Goal: Task Accomplishment & Management: Use online tool/utility

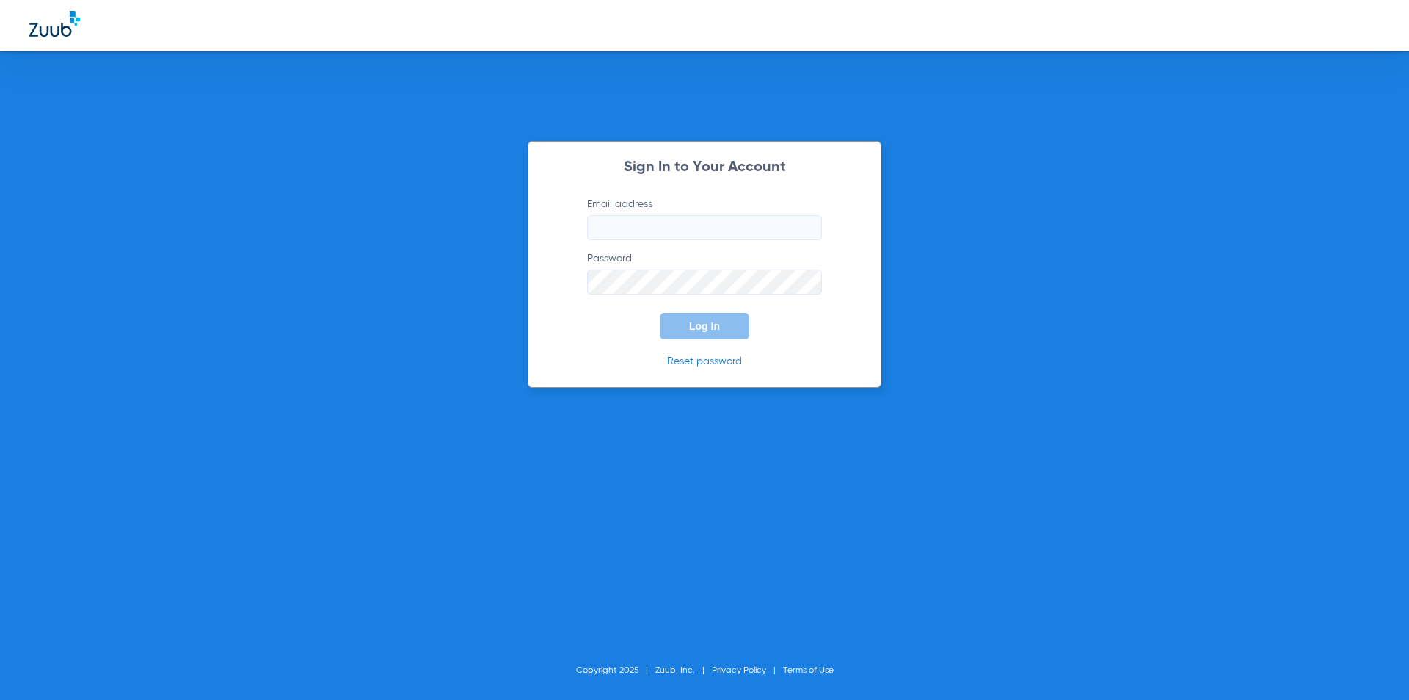
type input "[PERSON_NAME][EMAIL_ADDRESS][PERSON_NAME][DOMAIN_NAME]"
click at [722, 324] on button "Log In" at bounding box center [705, 326] width 90 height 26
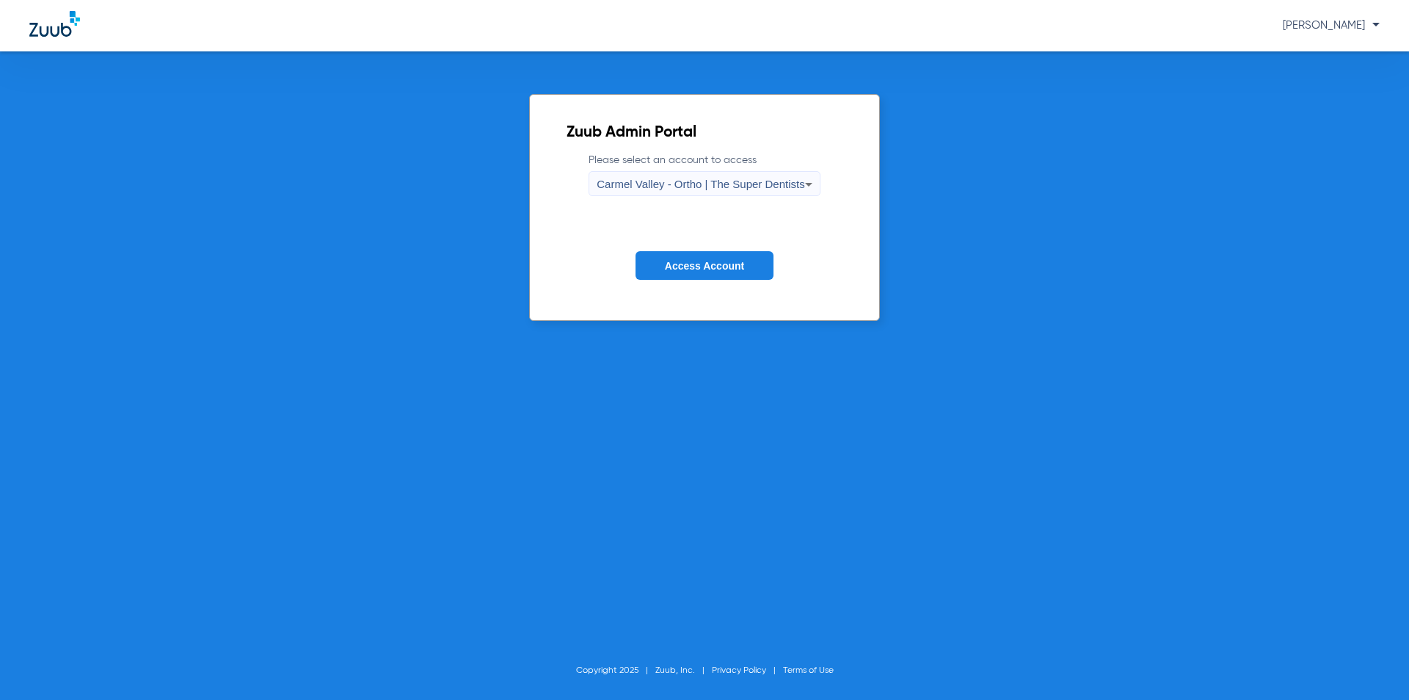
click at [738, 189] on span "Carmel Valley - Ortho | The Super Dentists" at bounding box center [701, 184] width 208 height 12
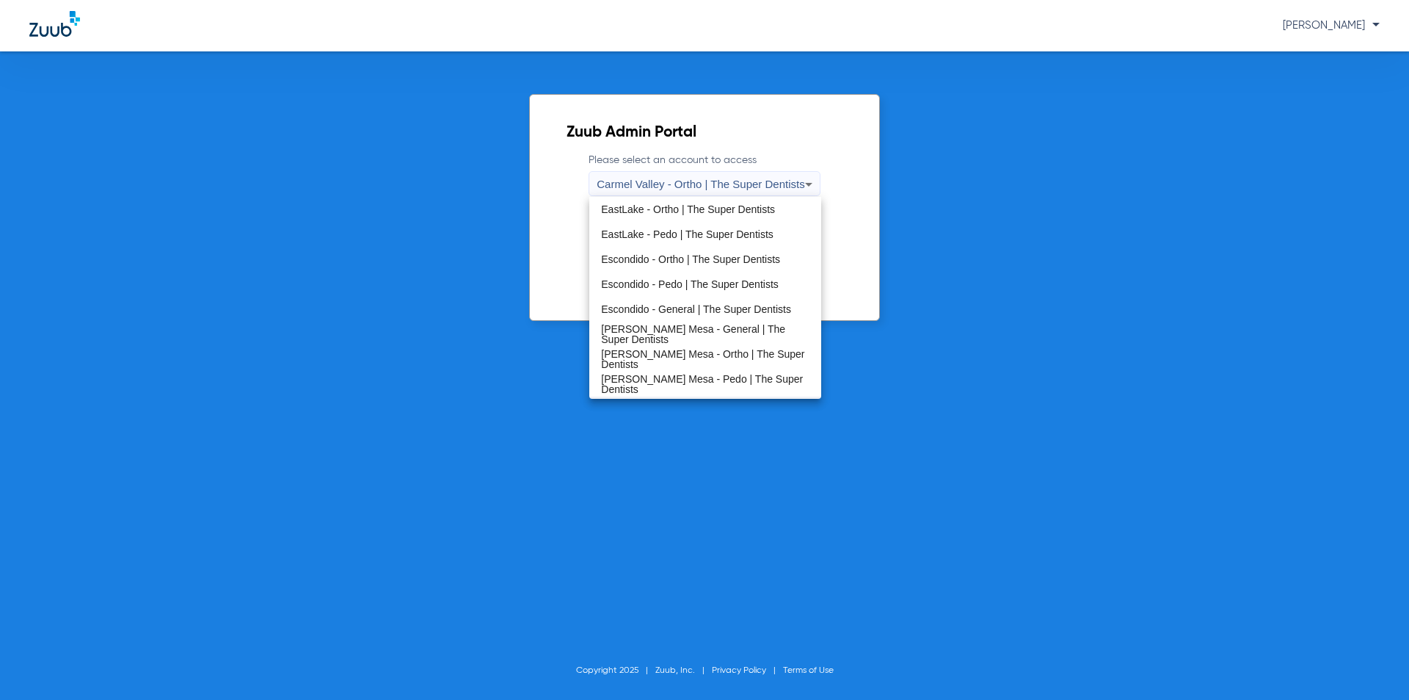
scroll to position [173, 0]
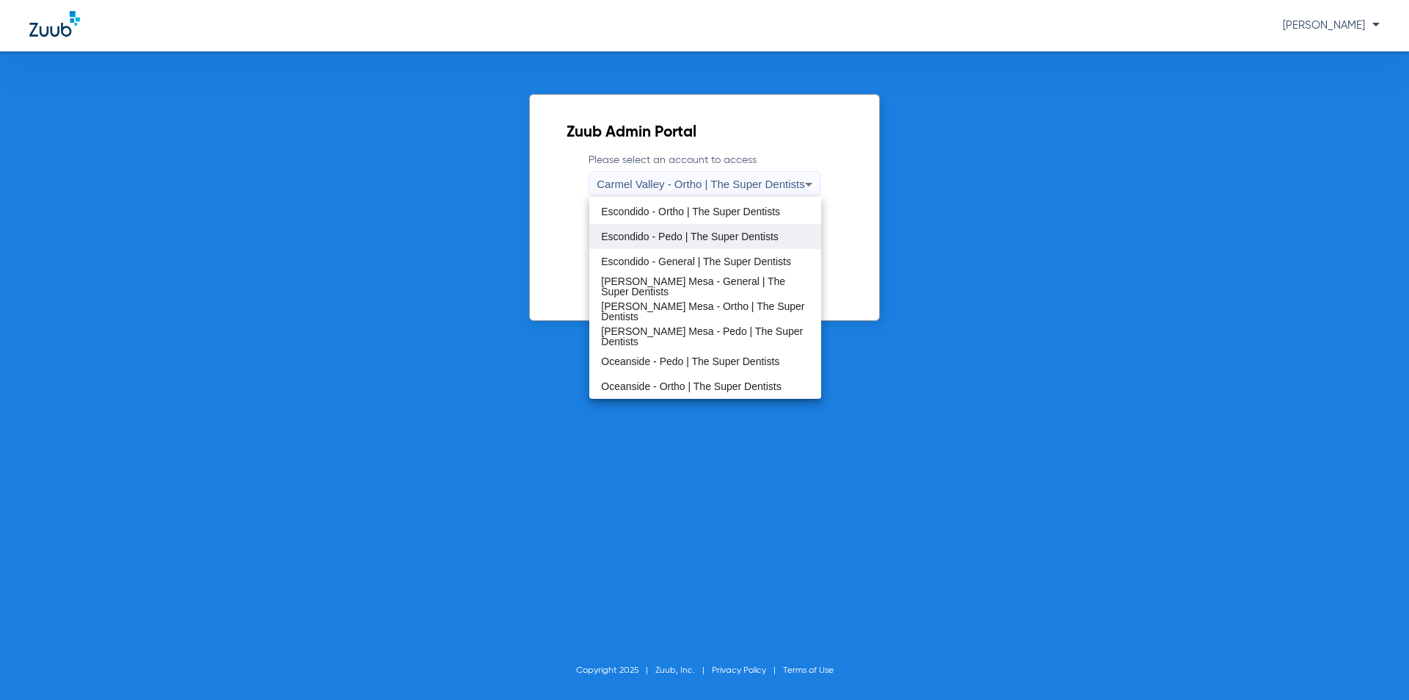
click at [697, 228] on mat-option "Escondido - Pedo | The Super Dentists" at bounding box center [704, 236] width 231 height 25
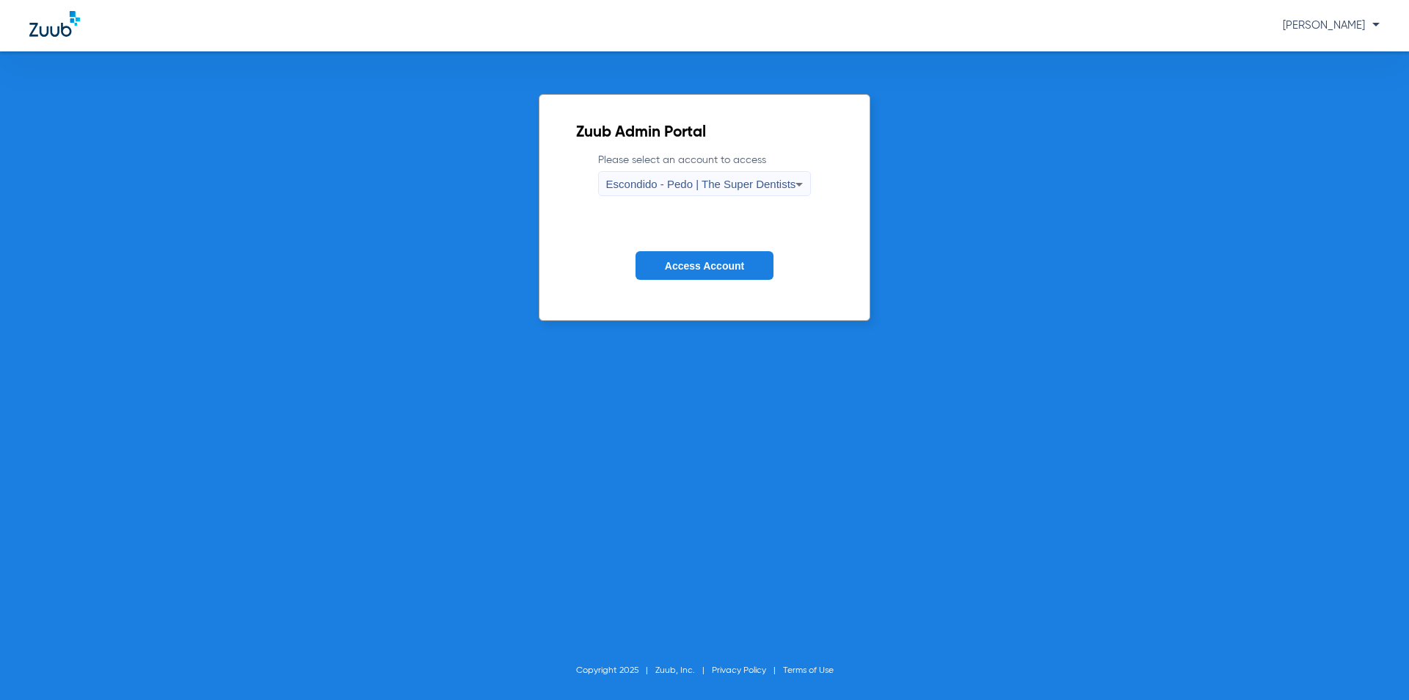
click at [711, 255] on button "Access Account" at bounding box center [705, 265] width 138 height 29
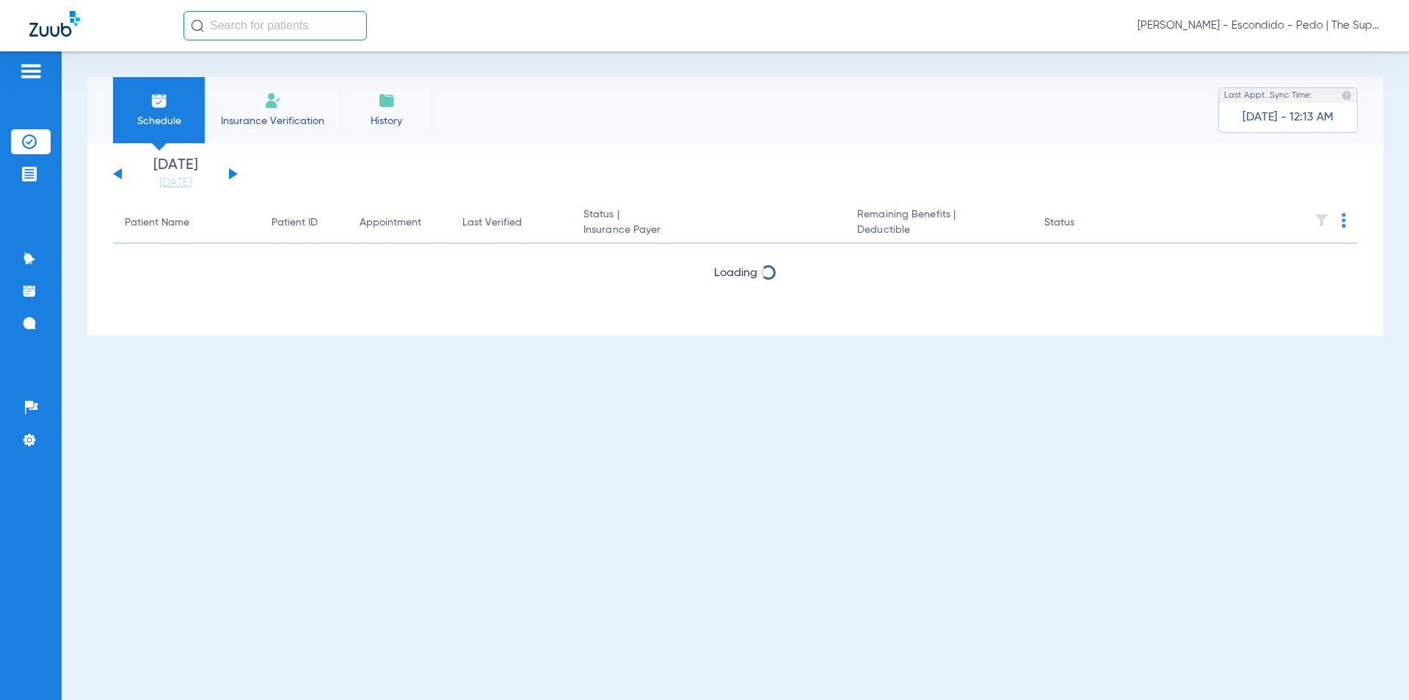
click at [530, 73] on div "Schedule Insurance Verification History Last Appt. Sync Time: [DATE] - 12:13 AM…" at bounding box center [736, 375] width 1348 height 648
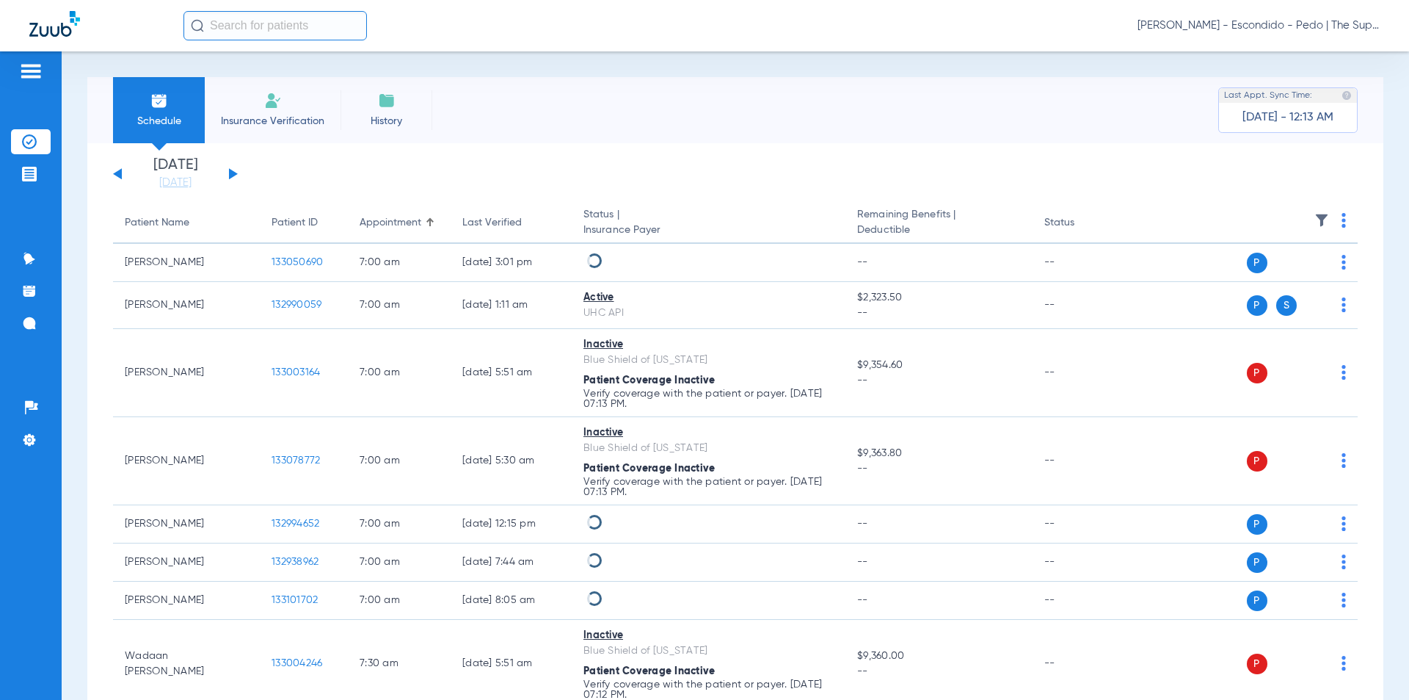
click at [708, 162] on app-single-date-navigator "[DATE] [DATE] [DATE] [DATE] [DATE] [DATE] [DATE] [DATE] [DATE] [DATE] [DATE] [D…" at bounding box center [735, 174] width 1245 height 32
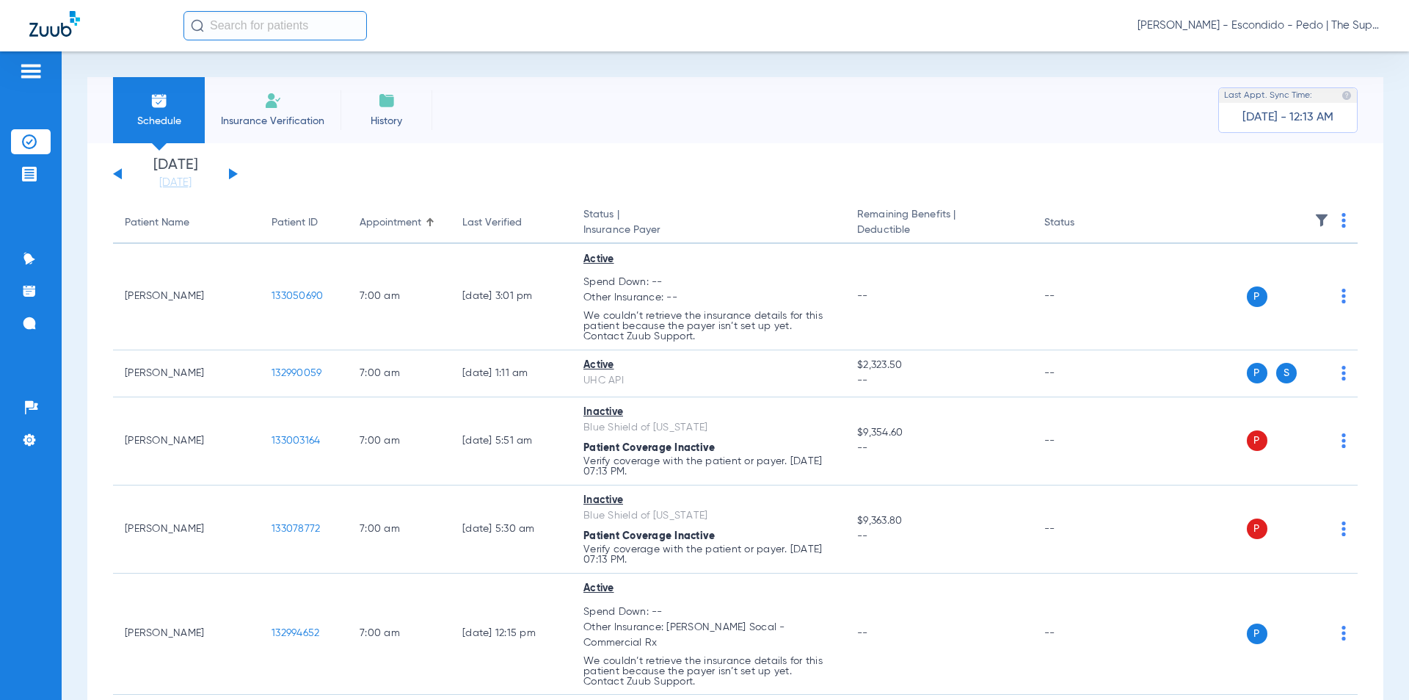
click at [936, 140] on div "Schedule Insurance Verification History Last Appt. Sync Time: [DATE] - 12:13 AM" at bounding box center [735, 110] width 1296 height 66
click at [929, 141] on div "Schedule Insurance Verification History Last Appt. Sync Time: [DATE] - 12:13 AM" at bounding box center [735, 110] width 1296 height 66
click at [286, 123] on span "Insurance Verification" at bounding box center [273, 121] width 114 height 15
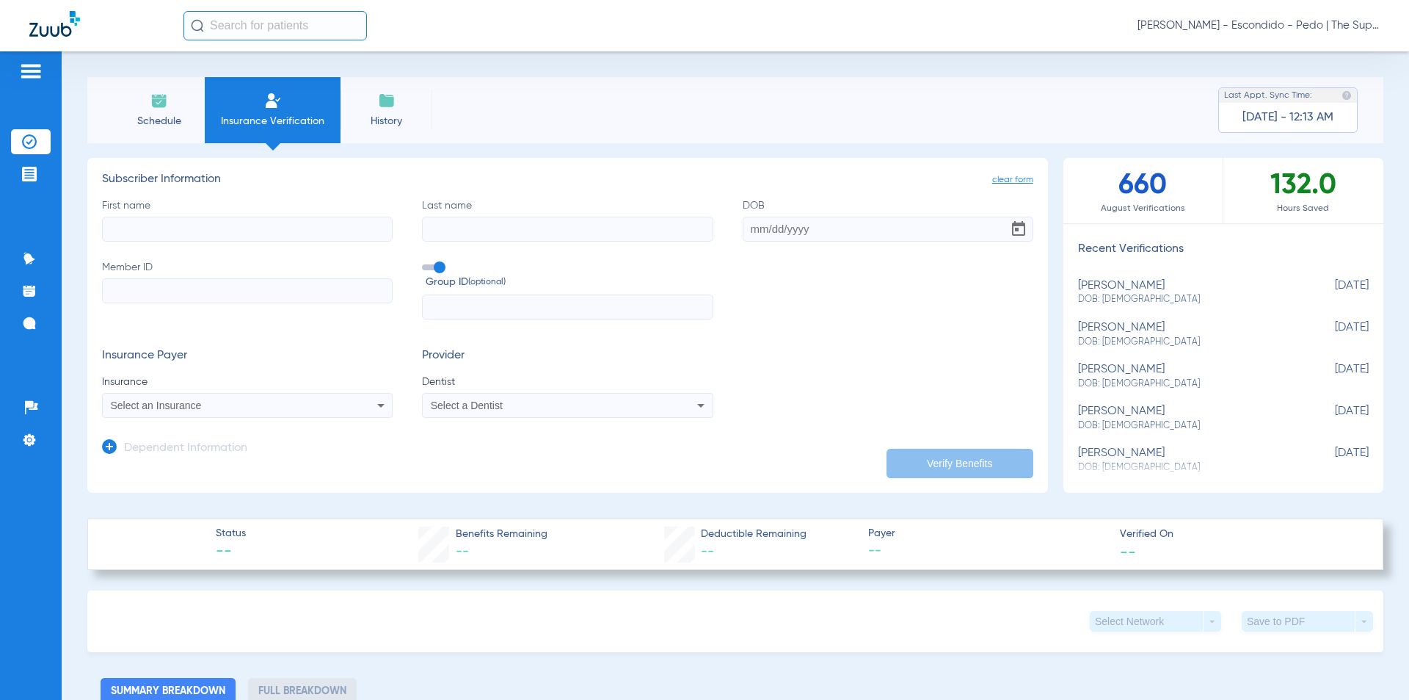
click at [181, 131] on li "Schedule" at bounding box center [159, 110] width 92 height 66
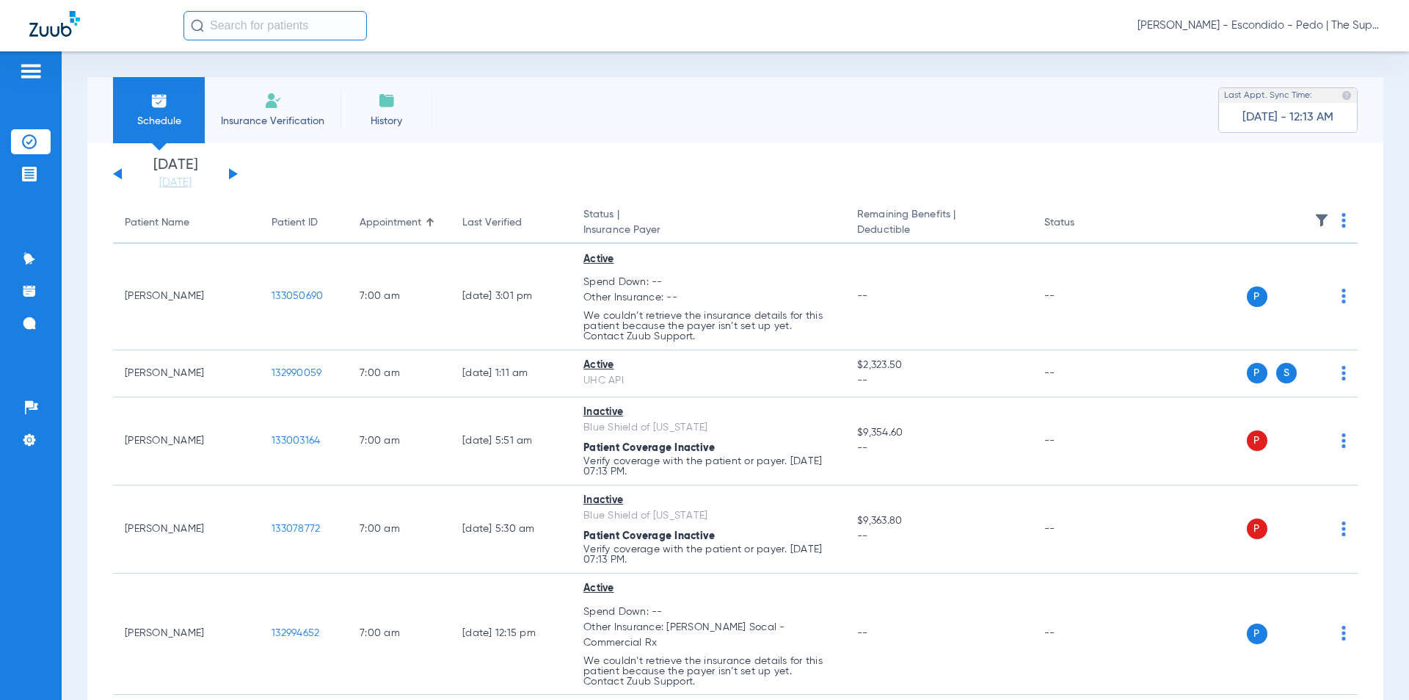
click at [830, 178] on app-single-date-navigator "[DATE] [DATE] [DATE] [DATE] [DATE] [DATE] [DATE] [DATE] [DATE] [DATE] [DATE] [D…" at bounding box center [735, 174] width 1245 height 32
click at [839, 167] on app-single-date-navigator "[DATE] [DATE] [DATE] [DATE] [DATE] [DATE] [DATE] [DATE] [DATE] [DATE] [DATE] [D…" at bounding box center [735, 174] width 1245 height 32
click at [1342, 225] on img at bounding box center [1344, 220] width 4 height 15
click at [1256, 280] on span "Verify All" at bounding box center [1277, 278] width 92 height 10
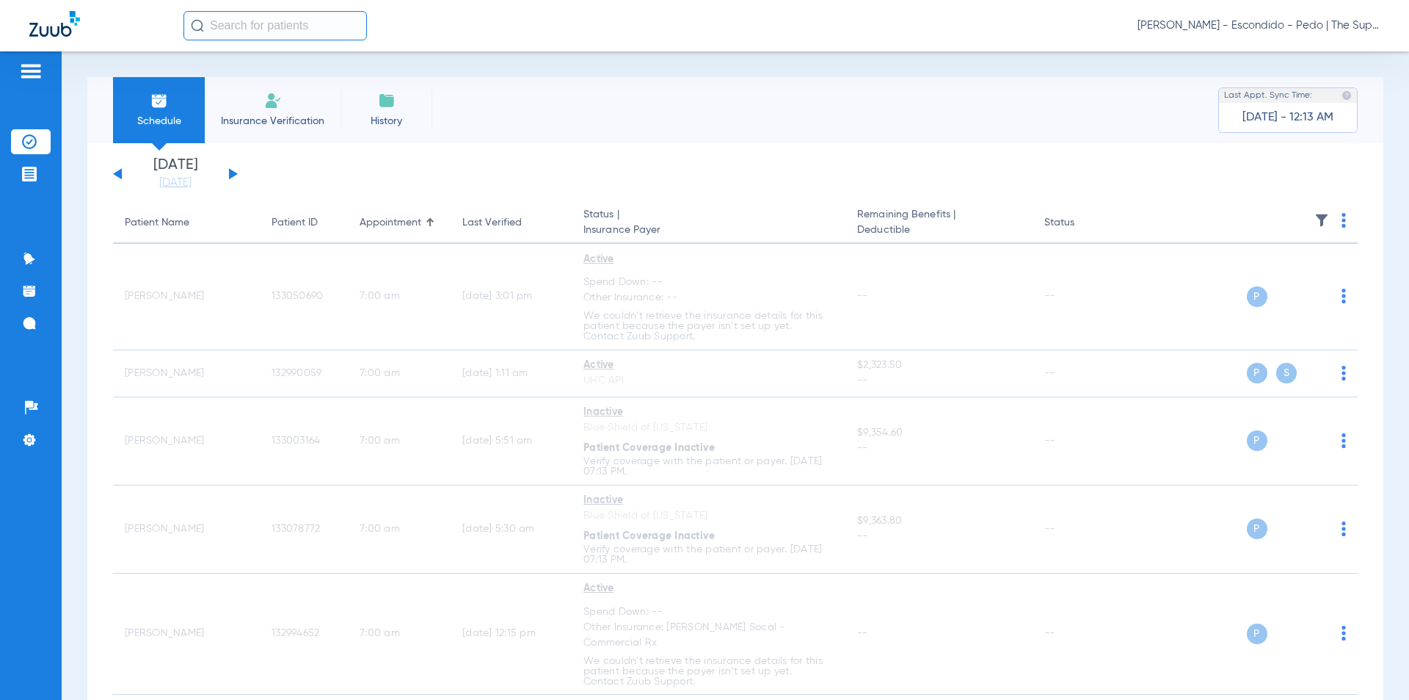
click at [1342, 215] on img at bounding box center [1344, 220] width 4 height 15
click at [1037, 191] on div at bounding box center [704, 350] width 1409 height 700
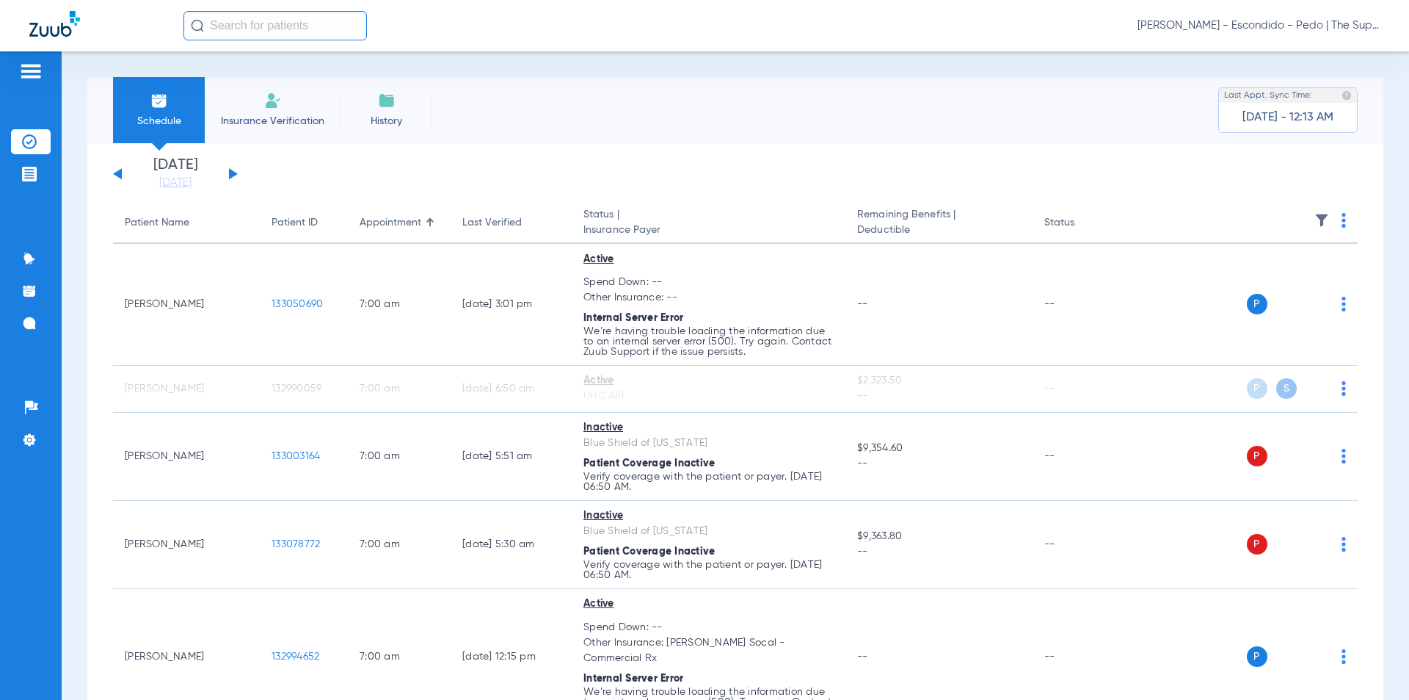
click at [858, 142] on div "Schedule Insurance Verification History Last Appt. Sync Time: [DATE] - 12:13 AM" at bounding box center [735, 110] width 1296 height 66
click at [416, 32] on div "[PERSON_NAME] - Escondido - Pedo | The Super Dentists" at bounding box center [782, 25] width 1197 height 29
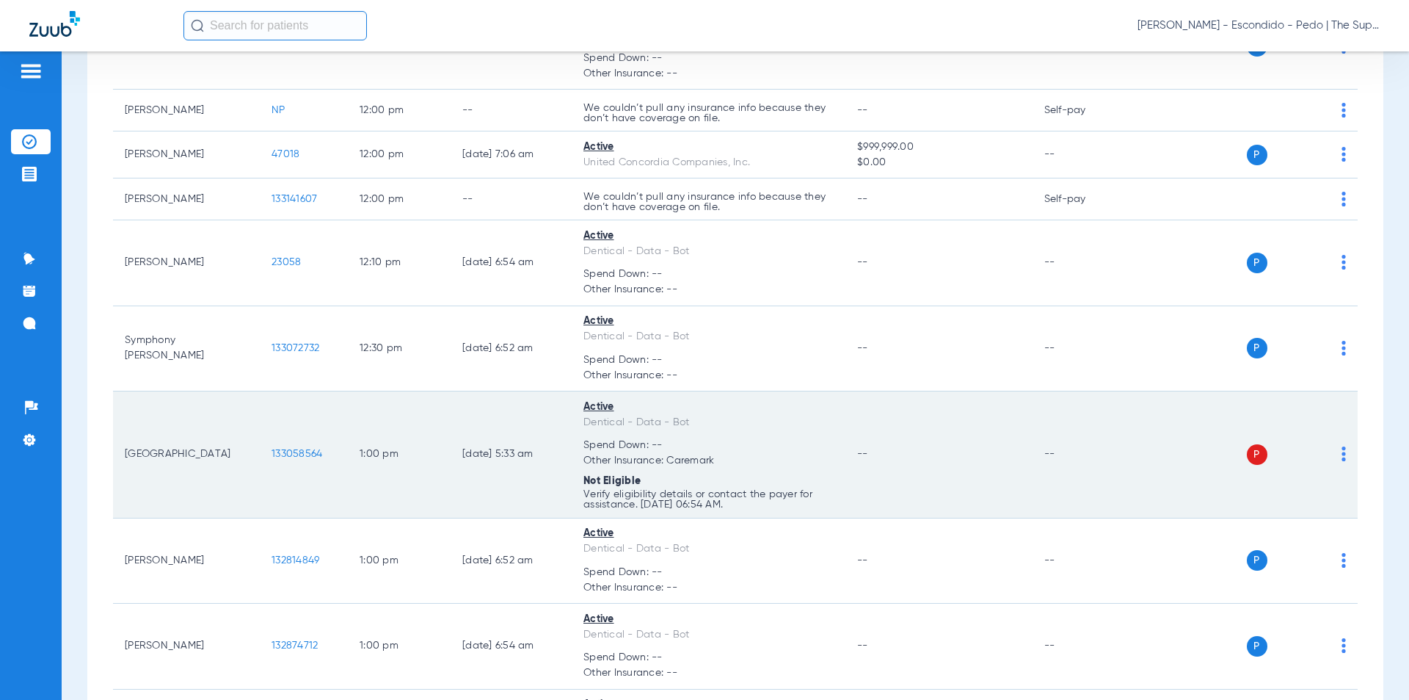
scroll to position [6133, 0]
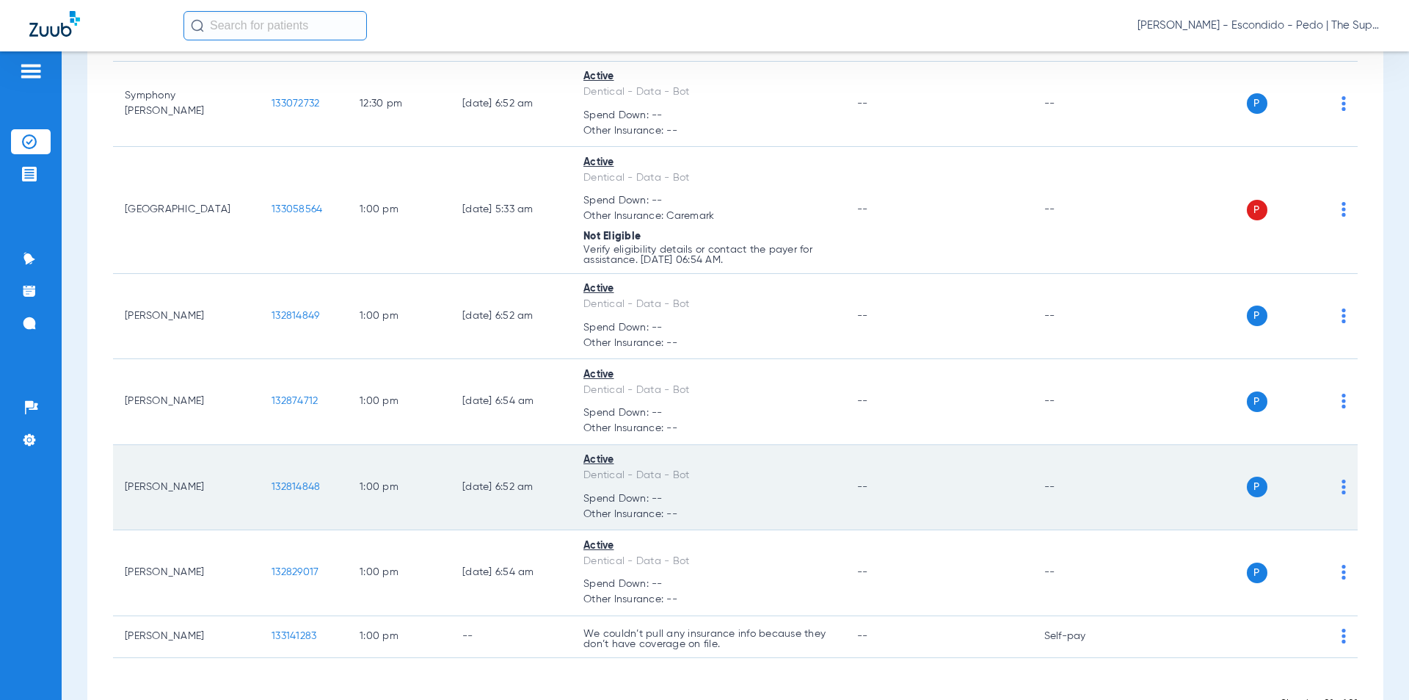
click at [1342, 479] on img at bounding box center [1344, 486] width 4 height 15
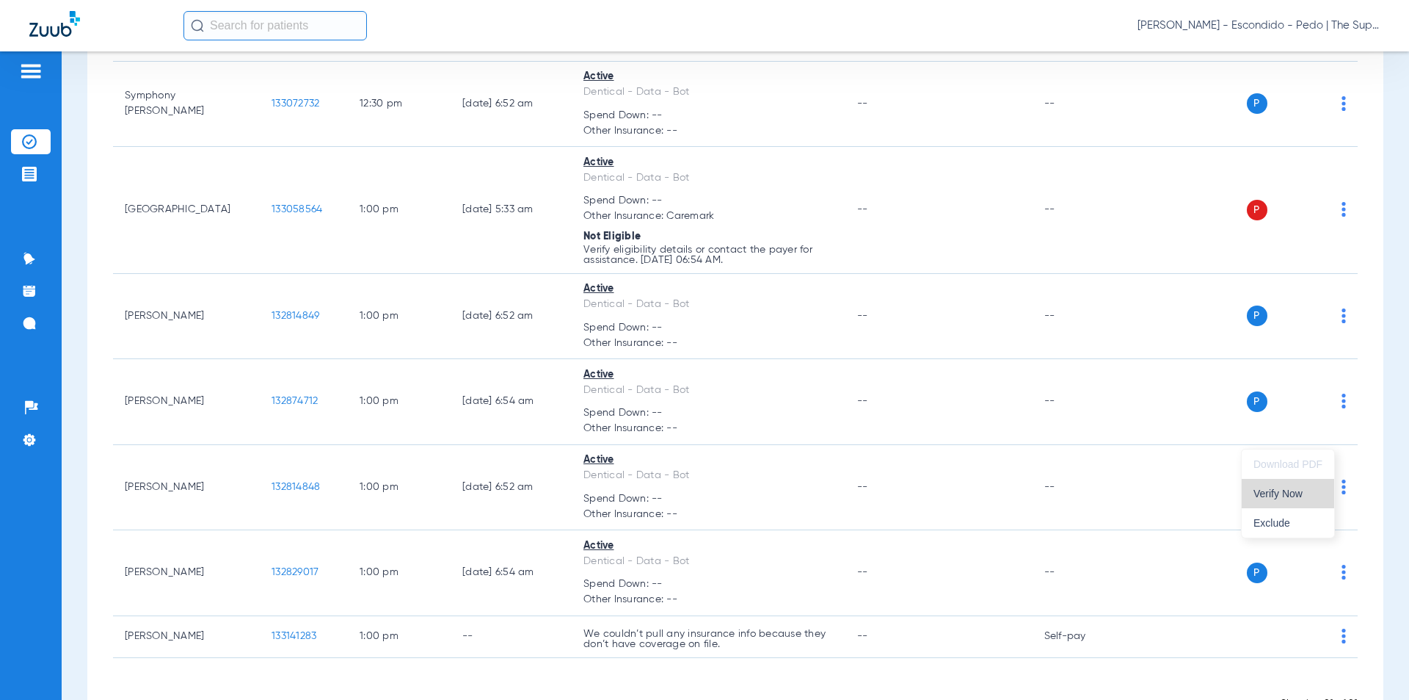
click at [1279, 495] on span "Verify Now" at bounding box center [1288, 493] width 69 height 10
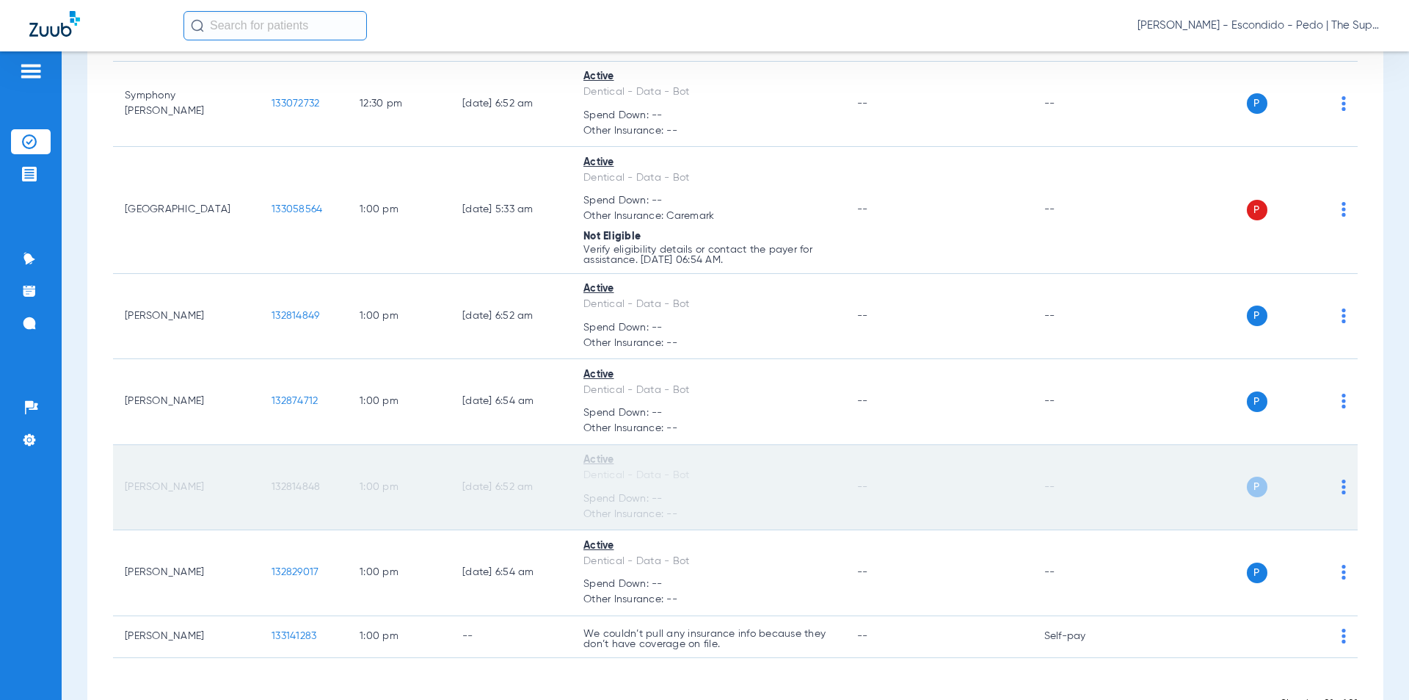
click at [1247, 476] on span "P" at bounding box center [1257, 486] width 21 height 21
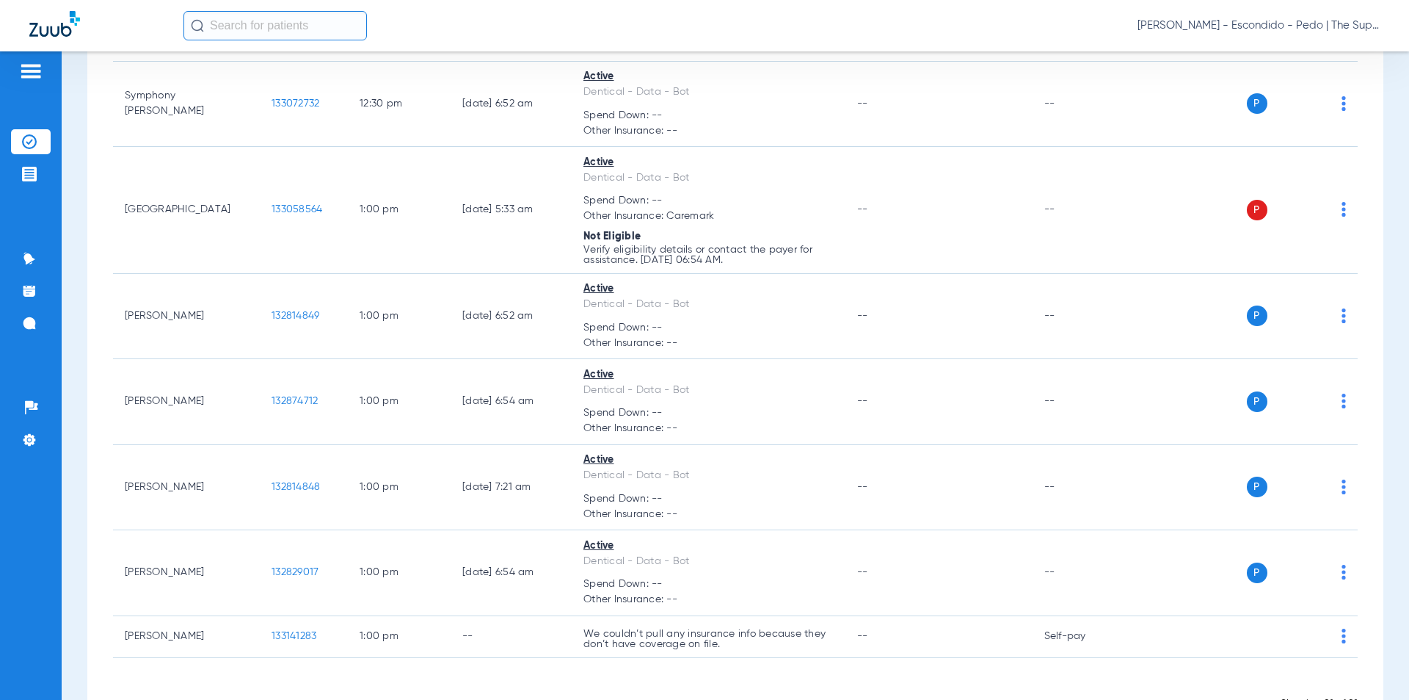
click at [310, 31] on input "text" at bounding box center [276, 25] width 184 height 29
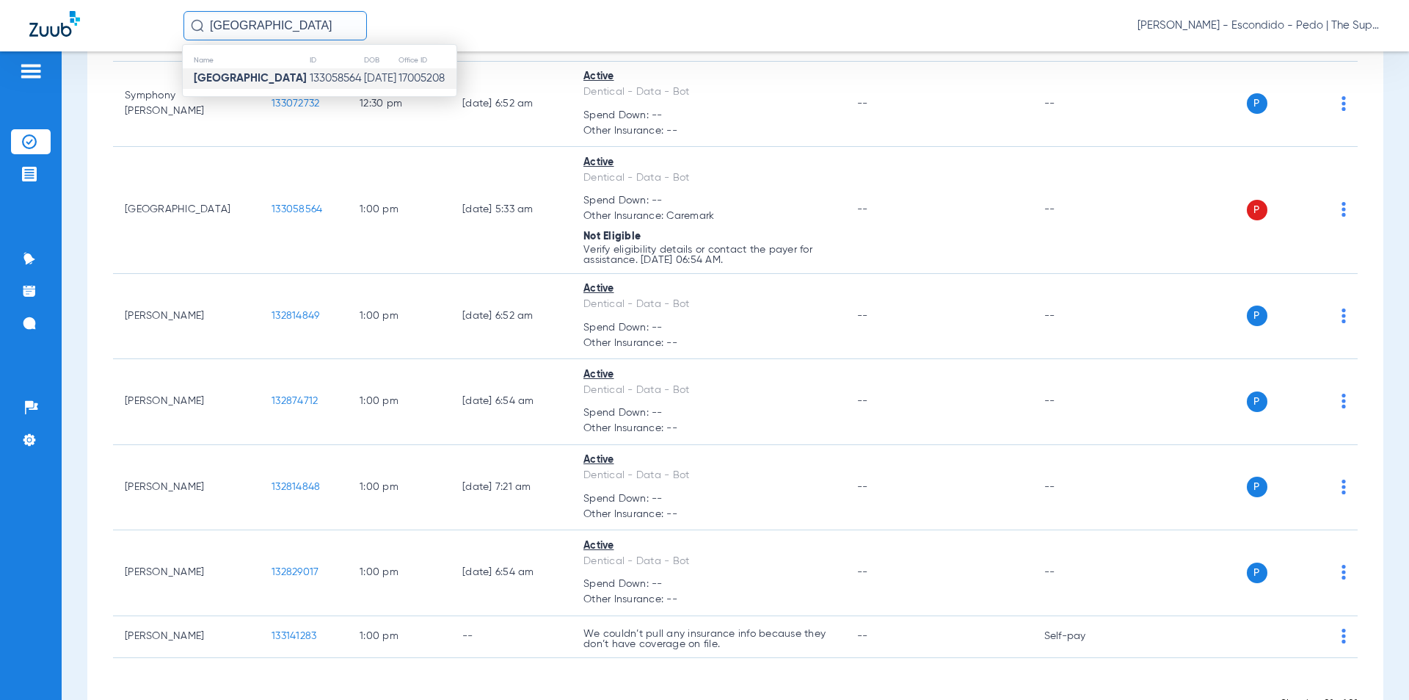
type input "[GEOGRAPHIC_DATA]"
click at [363, 87] on td "[DATE]" at bounding box center [380, 78] width 35 height 21
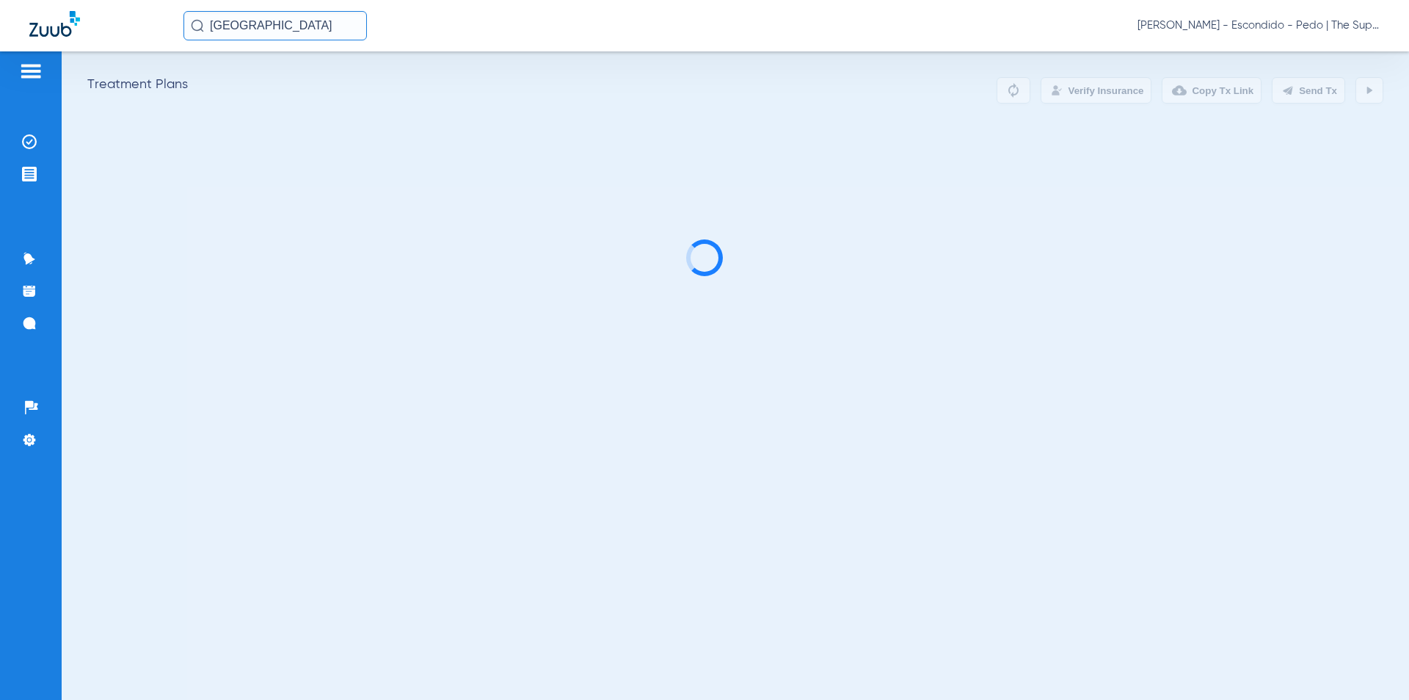
click at [725, 33] on div "isla [PERSON_NAME] [PERSON_NAME] - Escondido - Pedo | The Super Dentists" at bounding box center [782, 25] width 1197 height 29
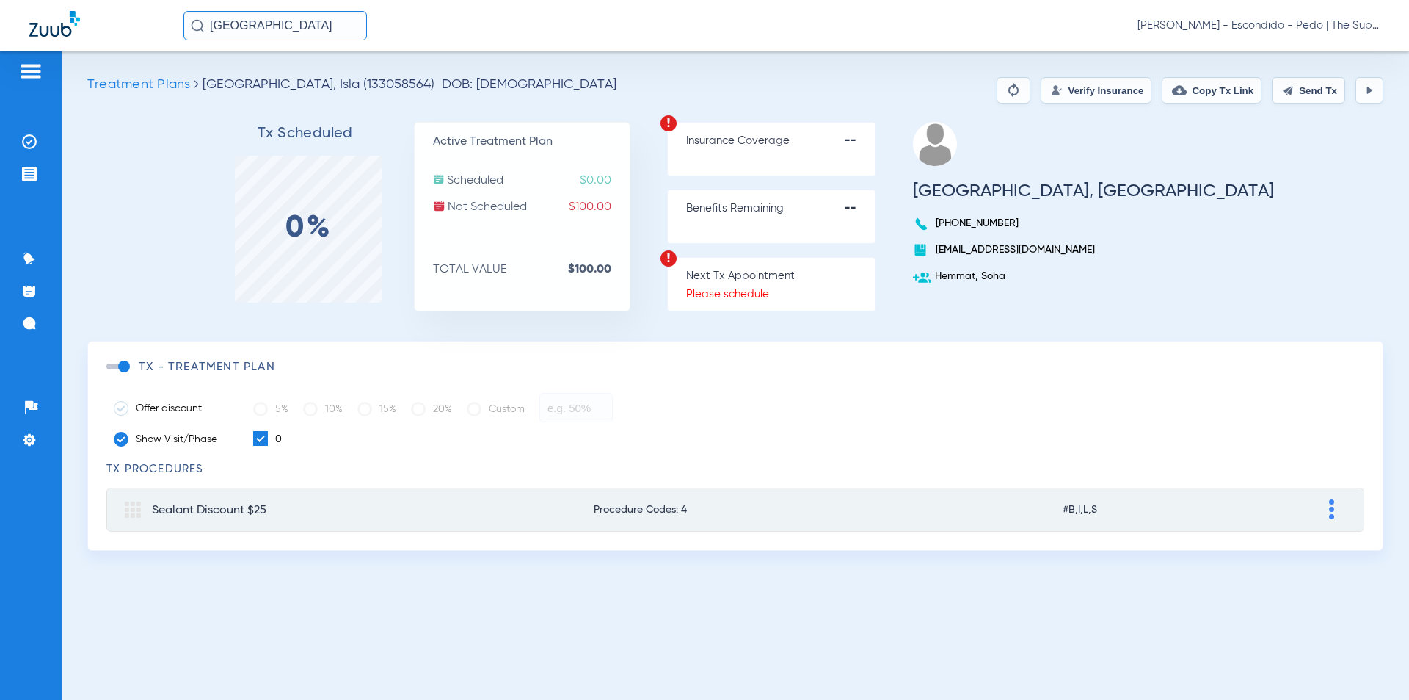
click at [1096, 98] on button "Verify Insurance" at bounding box center [1096, 90] width 111 height 26
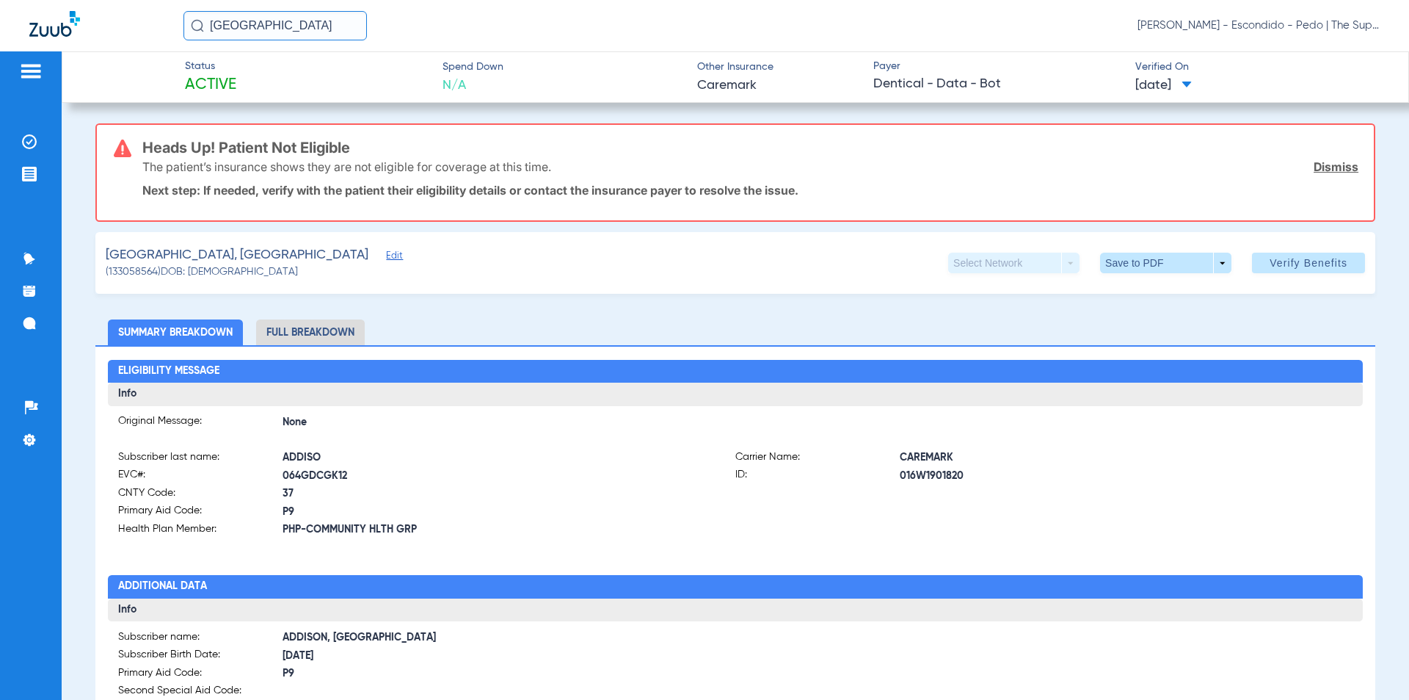
click at [687, 160] on div "The patient’s insurance shows they are not eligible for coverage at this time. …" at bounding box center [750, 167] width 1216 height 38
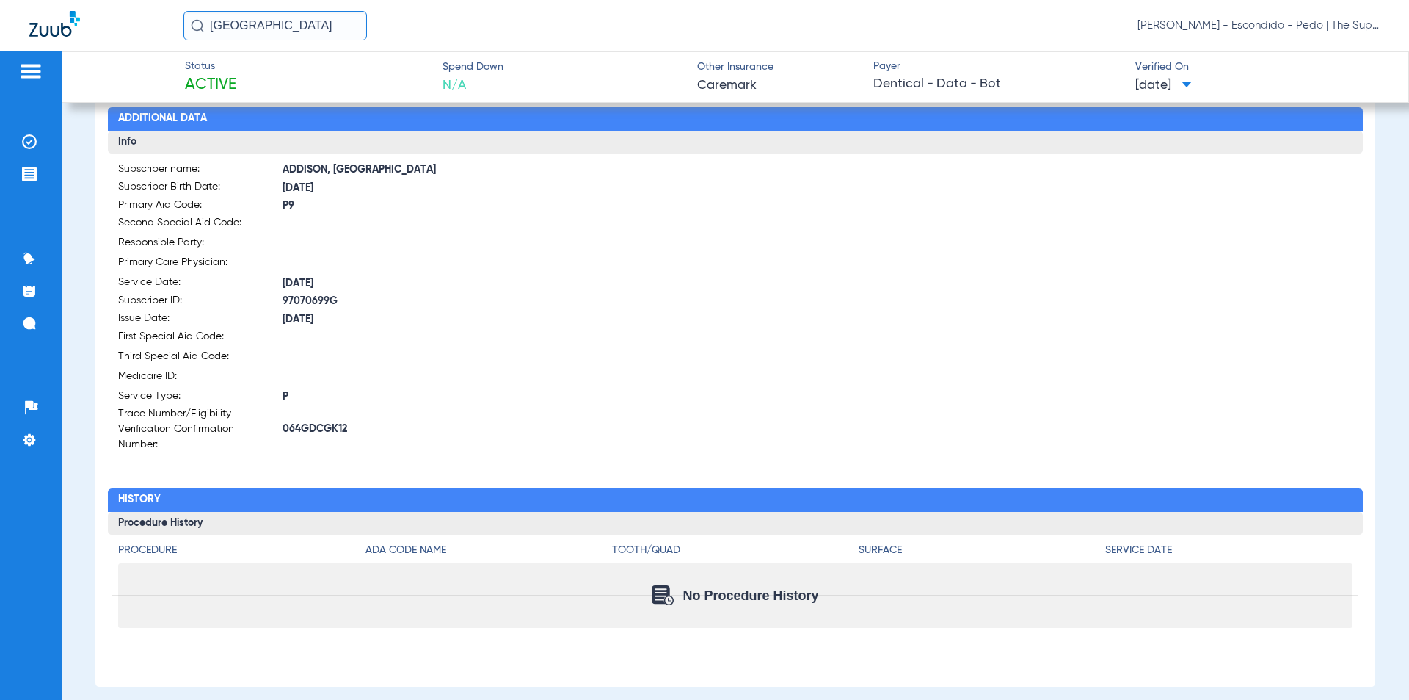
scroll to position [486, 0]
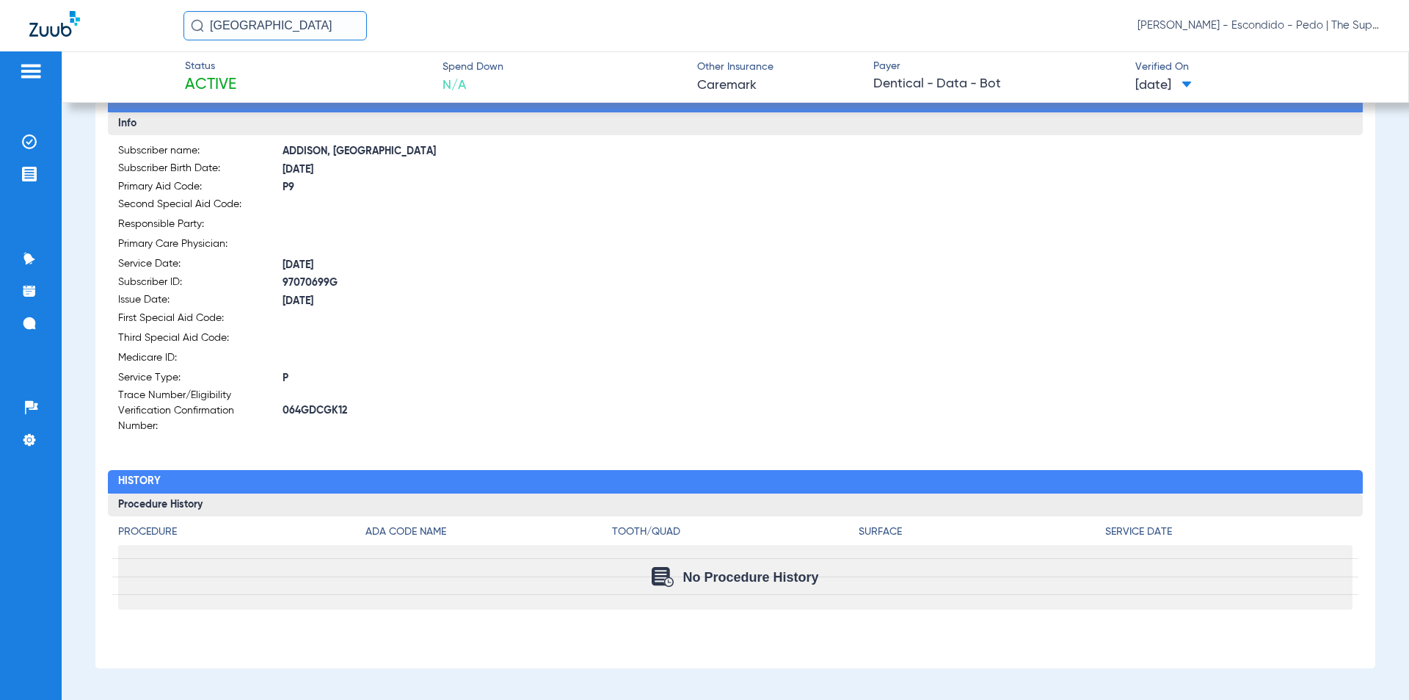
click at [693, 163] on span "[DATE]" at bounding box center [509, 169] width 453 height 15
click at [697, 371] on span "P" at bounding box center [509, 378] width 453 height 15
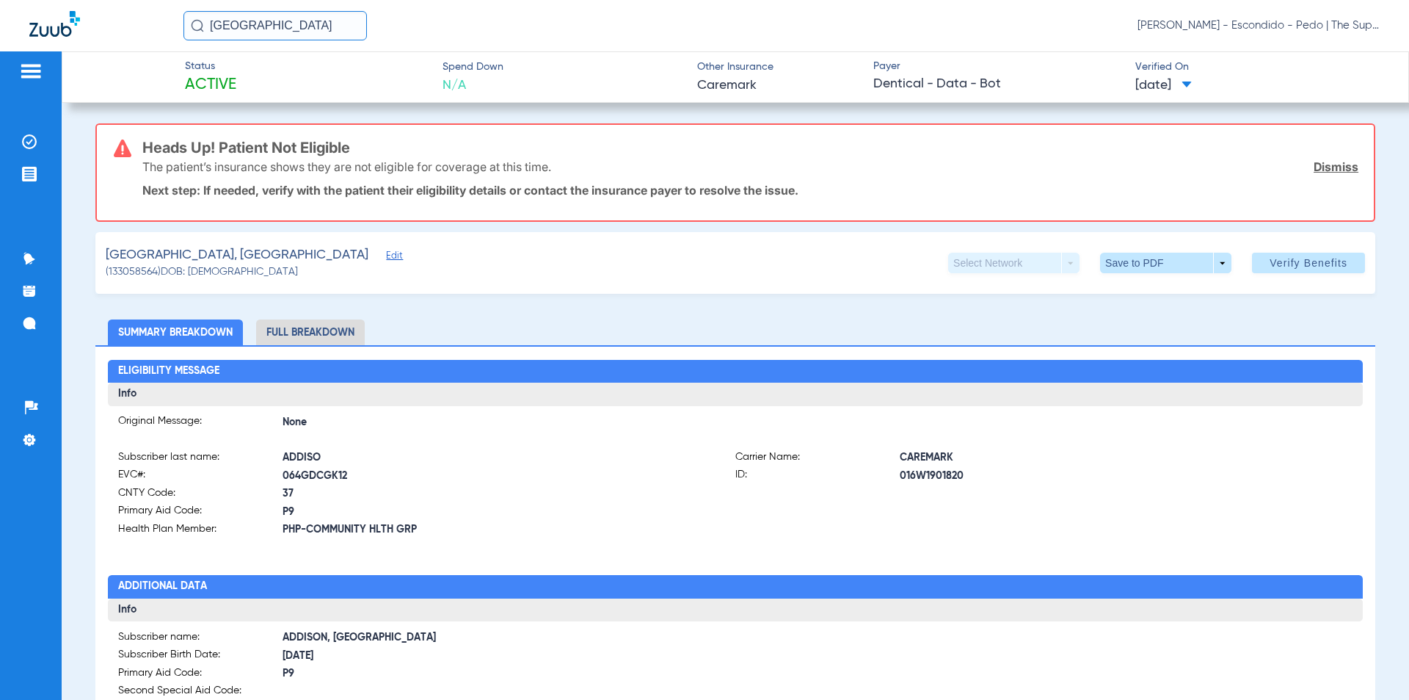
click at [547, 45] on div "isla [PERSON_NAME] [PERSON_NAME] - Escondido - Pedo | The Super Dentists" at bounding box center [704, 25] width 1409 height 51
